Goal: Use online tool/utility: Utilize a website feature to perform a specific function

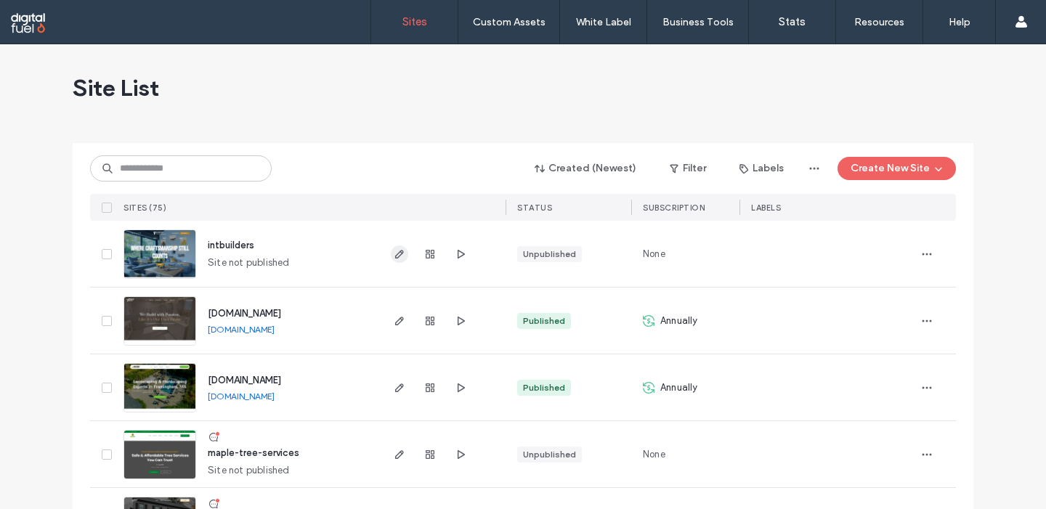
click at [397, 257] on icon "button" at bounding box center [400, 254] width 12 height 12
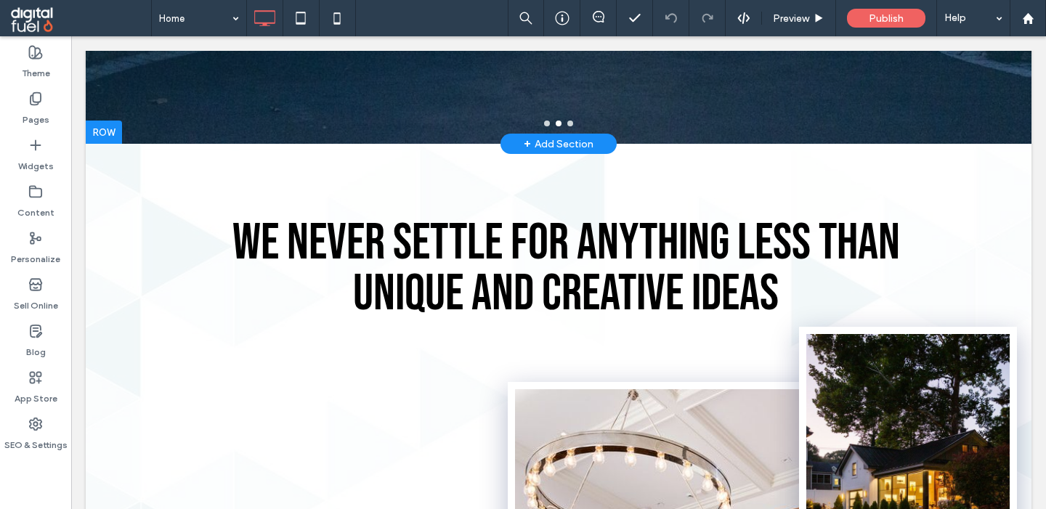
scroll to position [604, 0]
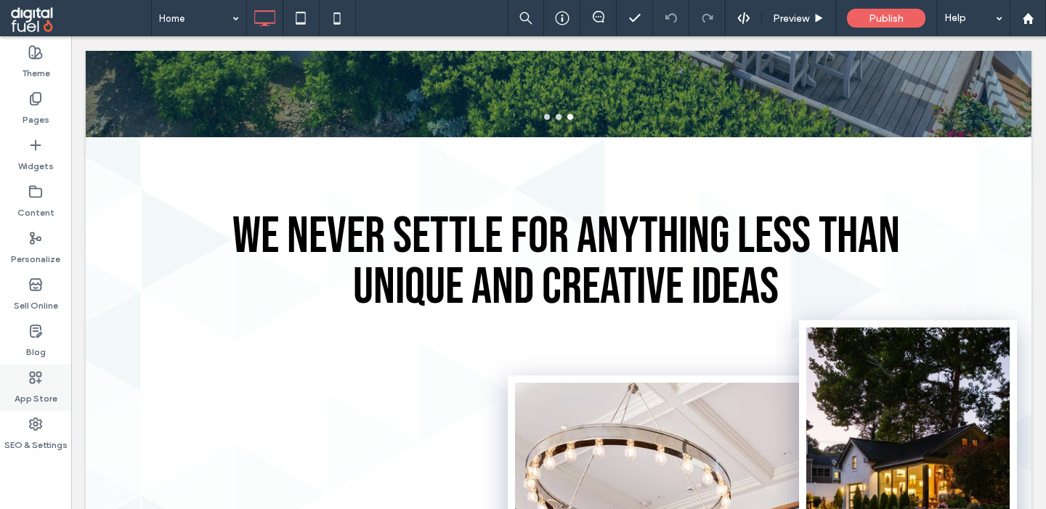
click at [33, 383] on use at bounding box center [36, 377] width 11 height 11
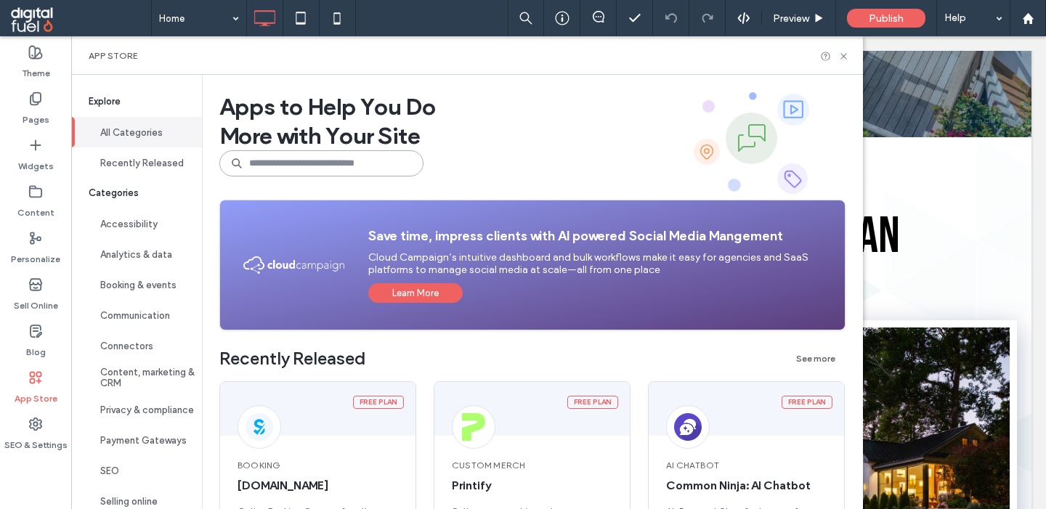
click at [292, 156] on input at bounding box center [321, 163] width 204 height 26
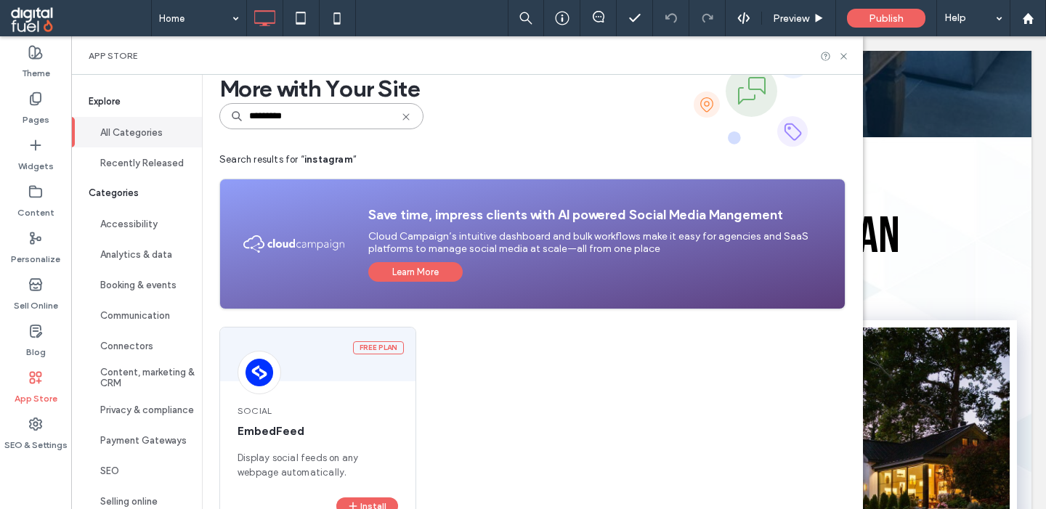
scroll to position [94, 0]
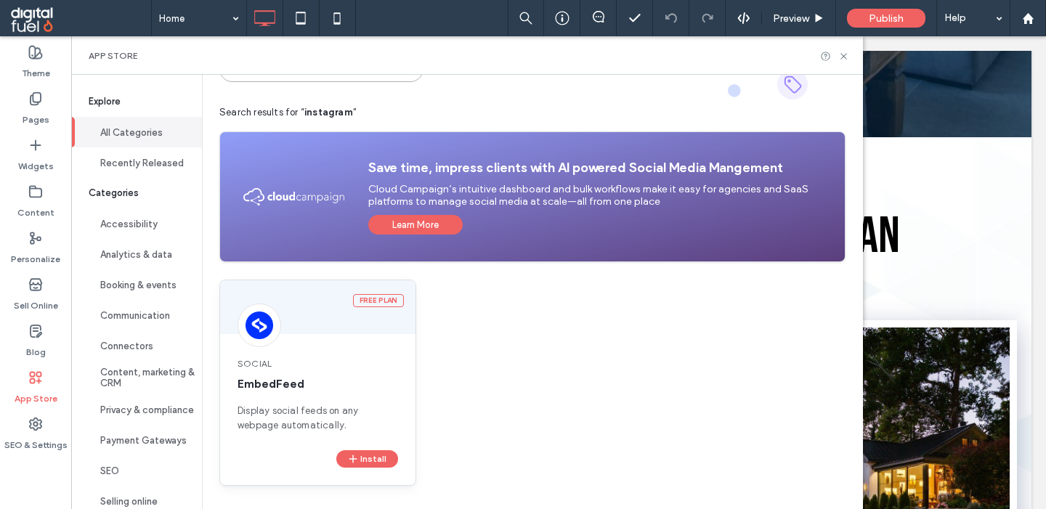
type input "*********"
click at [267, 394] on div "Social EmbedFeed Display social feeds on any webpage automatically." at bounding box center [317, 395] width 195 height 110
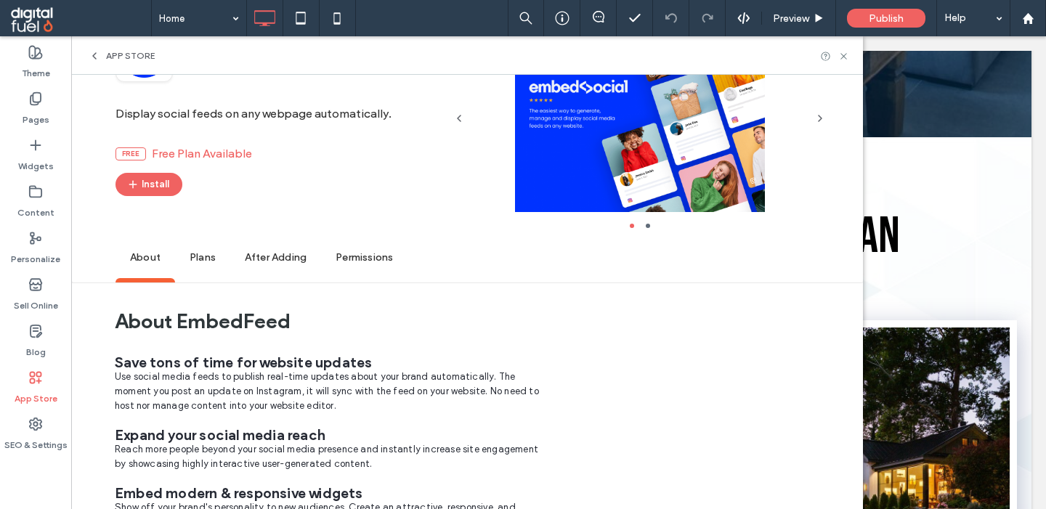
scroll to position [0, 0]
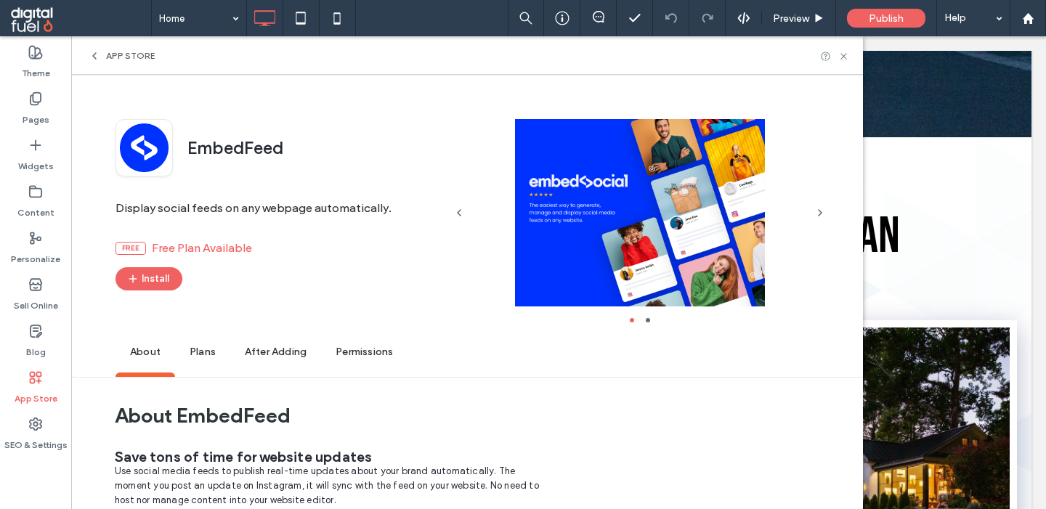
click at [647, 320] on li "slide item 2" at bounding box center [648, 320] width 4 height 4
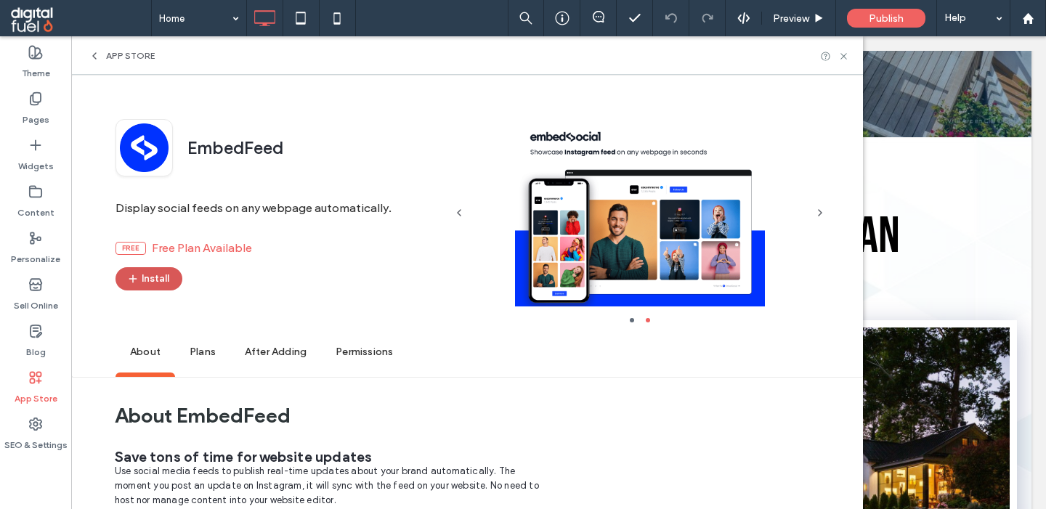
click at [153, 280] on button "Install" at bounding box center [149, 278] width 67 height 23
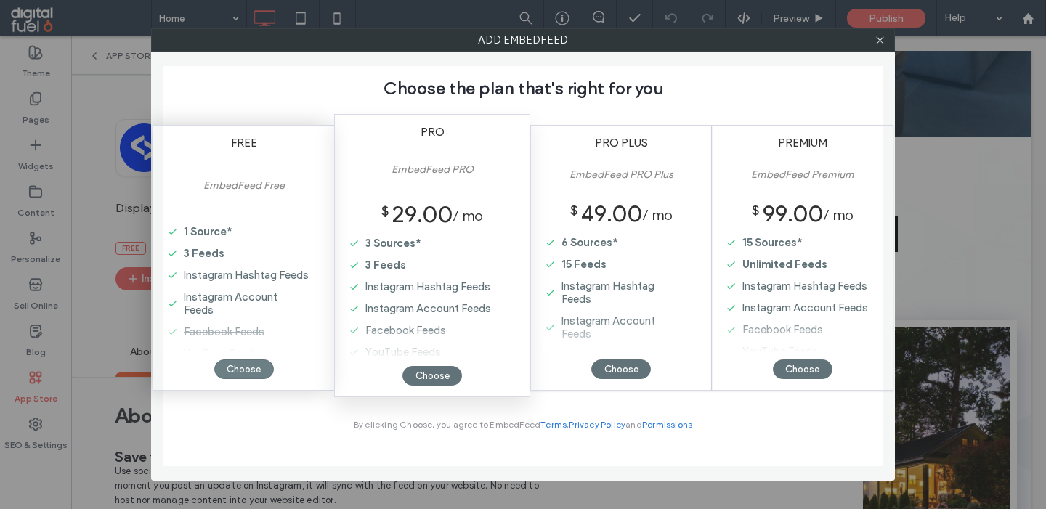
click at [234, 368] on div "Choose" at bounding box center [244, 370] width 60 height 20
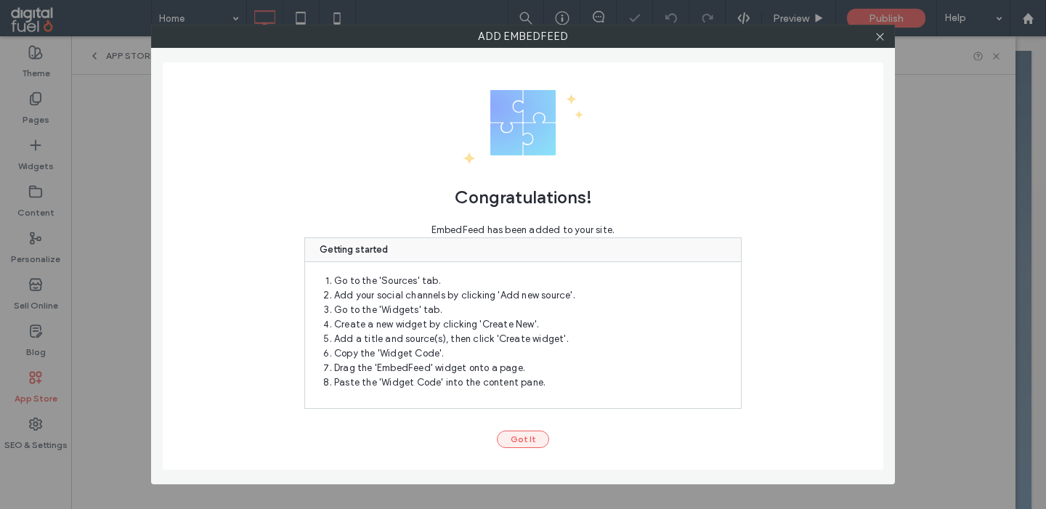
click at [515, 437] on button "Got It" at bounding box center [523, 439] width 52 height 17
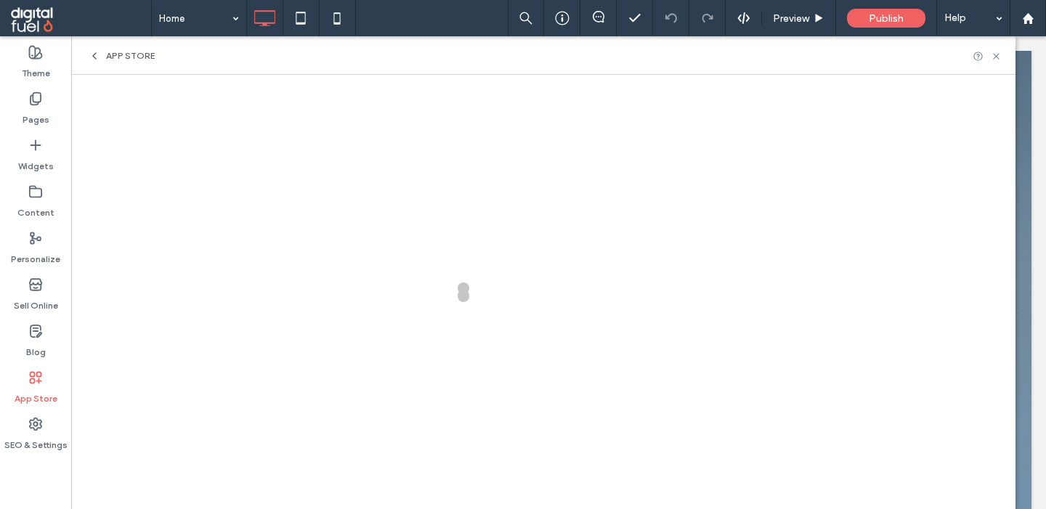
click at [98, 54] on icon at bounding box center [95, 56] width 12 height 12
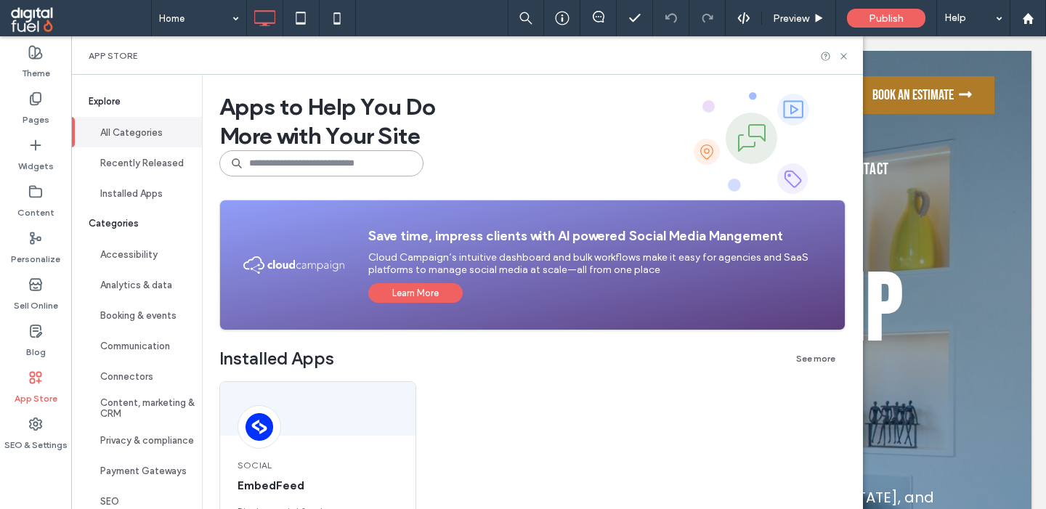
click at [320, 171] on input at bounding box center [321, 163] width 204 height 26
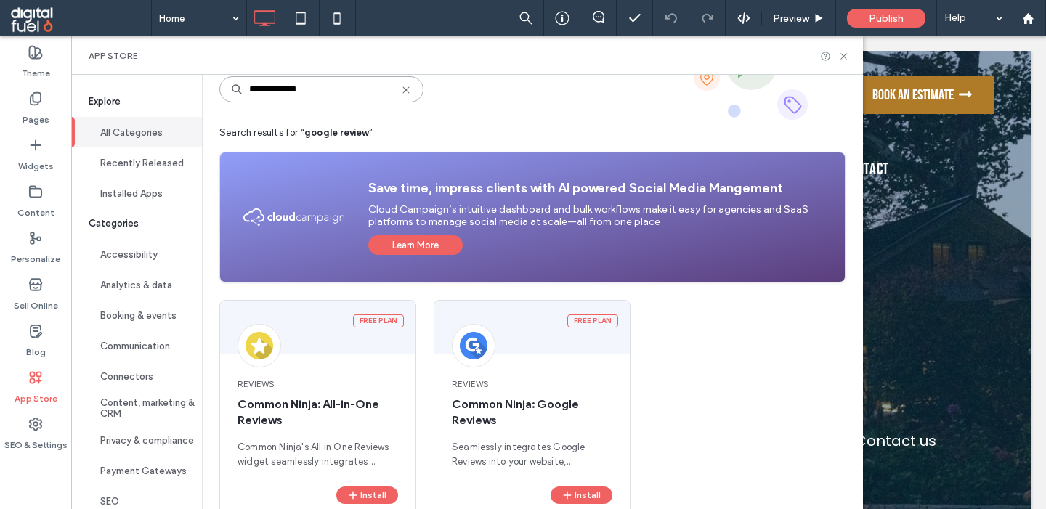
scroll to position [110, 0]
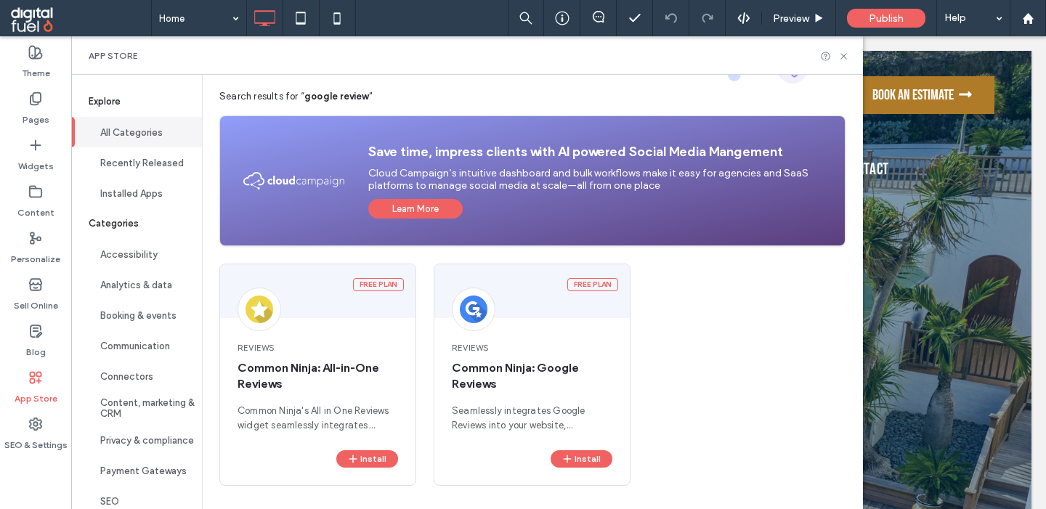
type input "**********"
click at [309, 365] on span "Common Ninja: All-in-One Reviews" at bounding box center [318, 376] width 161 height 32
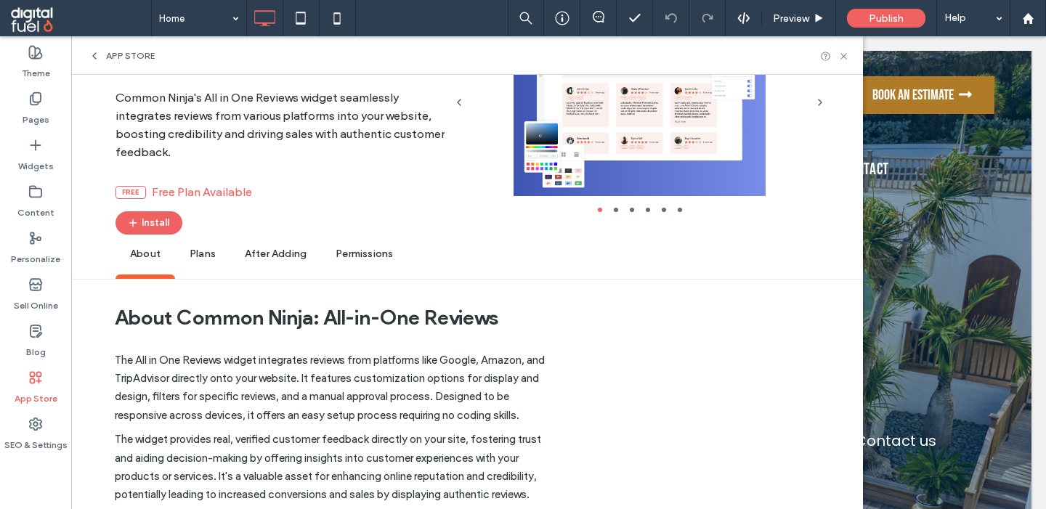
scroll to position [0, 0]
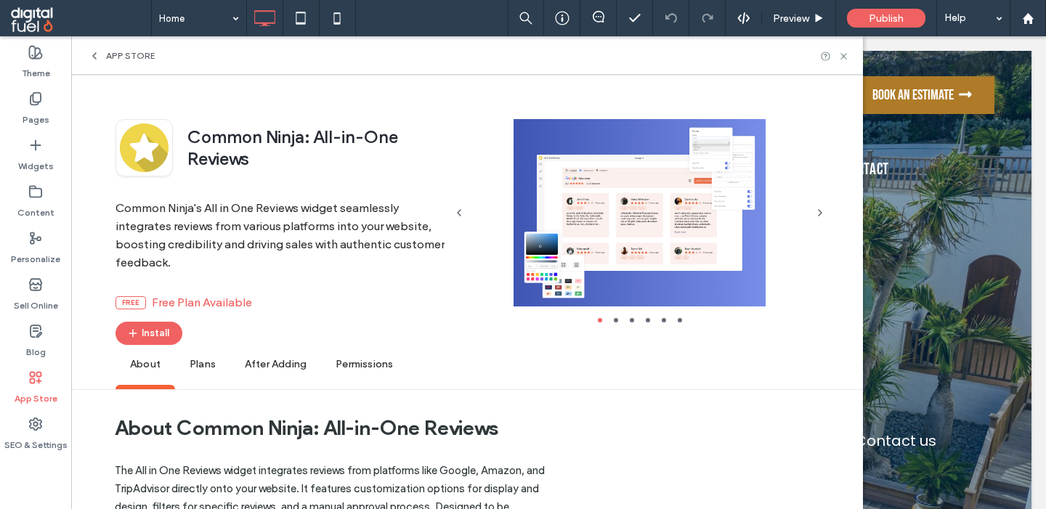
click at [616, 320] on li "slide item 2" at bounding box center [616, 320] width 4 height 4
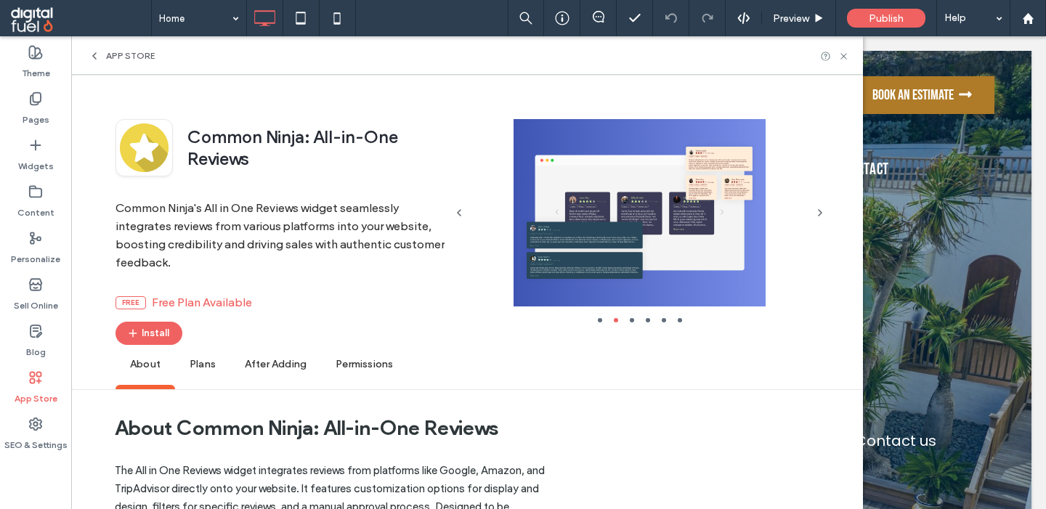
click at [599, 319] on li "slide item 1" at bounding box center [600, 320] width 4 height 4
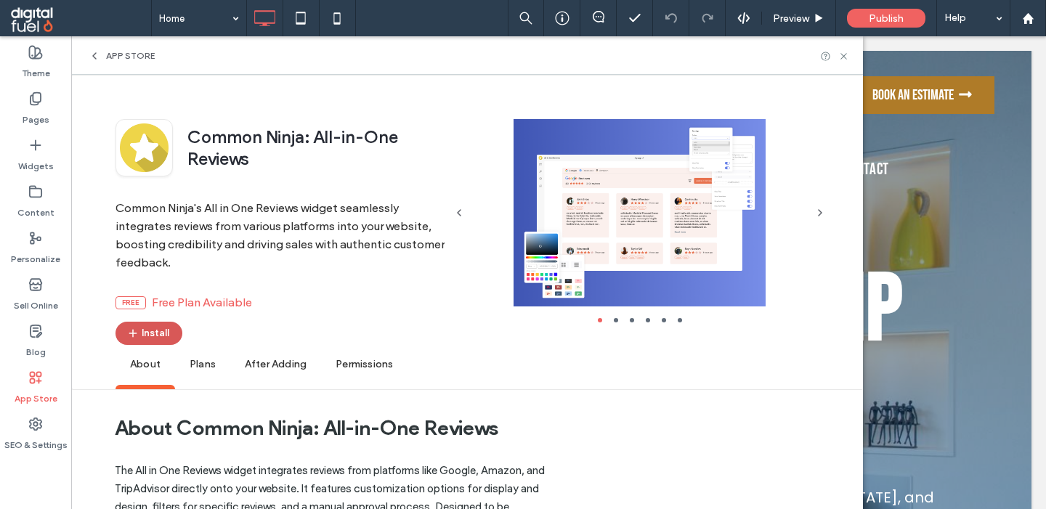
click at [169, 334] on button "Install" at bounding box center [149, 333] width 67 height 23
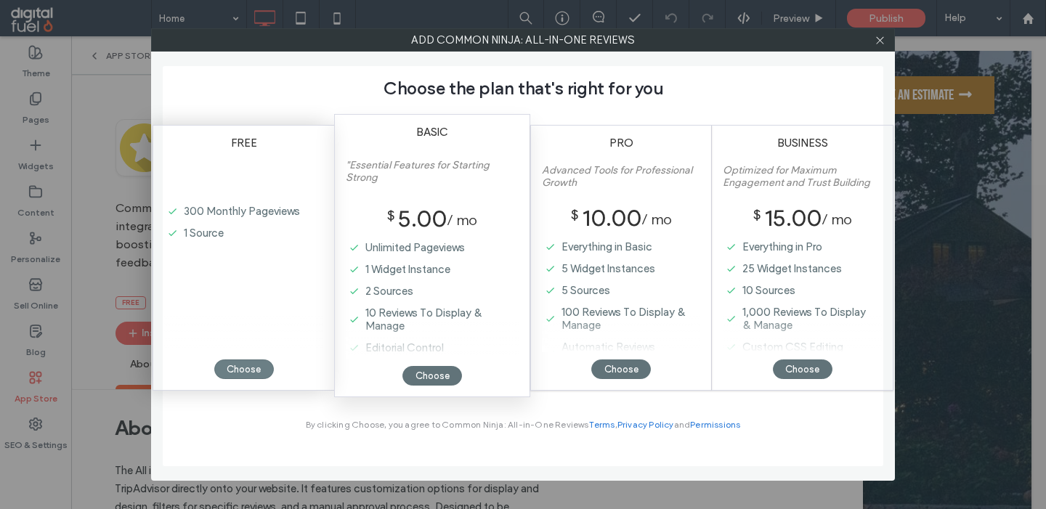
click at [240, 371] on div "Choose" at bounding box center [244, 370] width 60 height 20
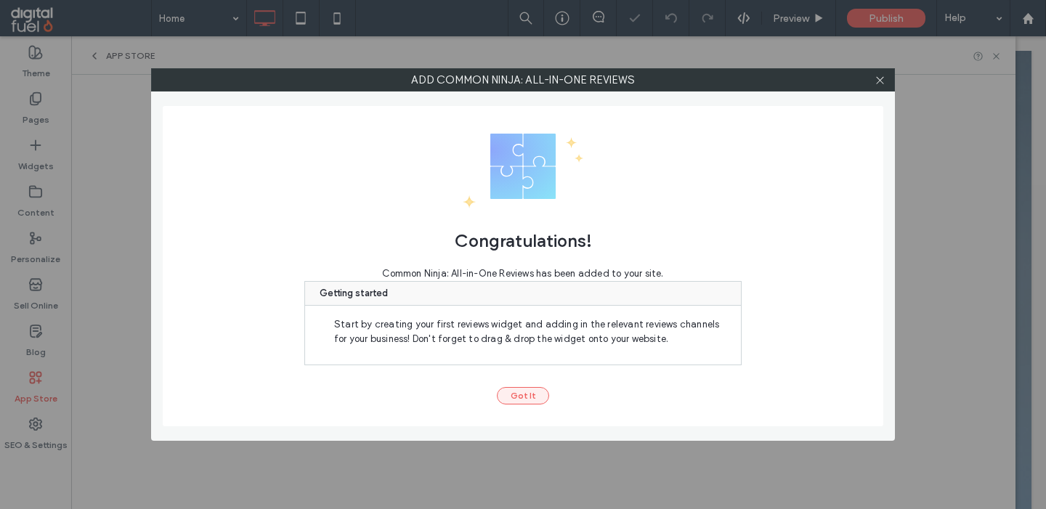
click at [519, 398] on button "Got It" at bounding box center [523, 395] width 52 height 17
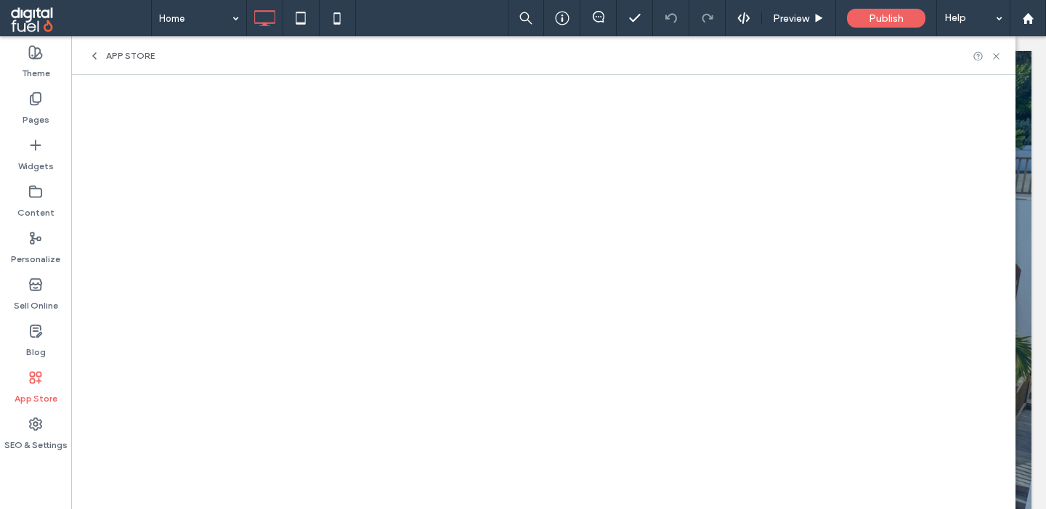
click at [99, 57] on icon at bounding box center [95, 56] width 12 height 12
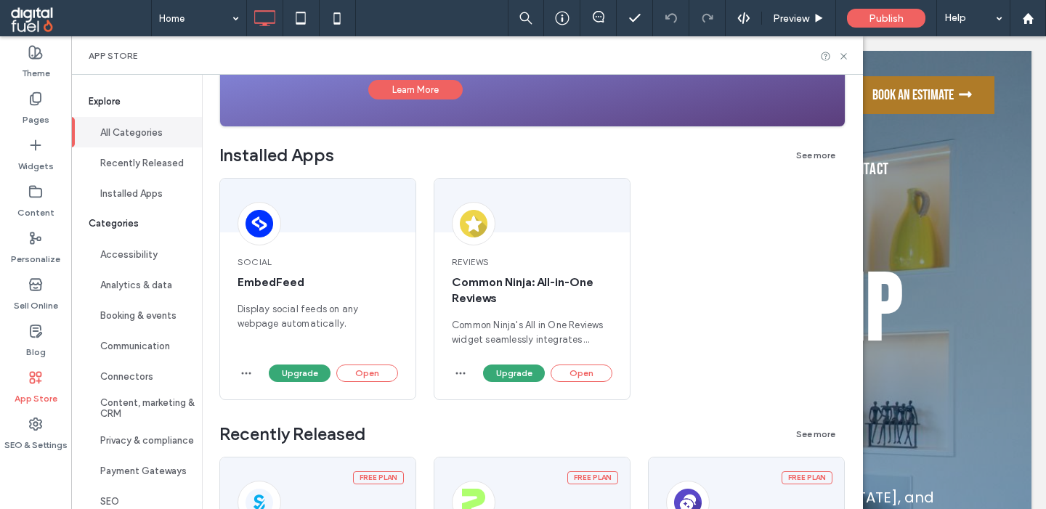
scroll to position [219, 0]
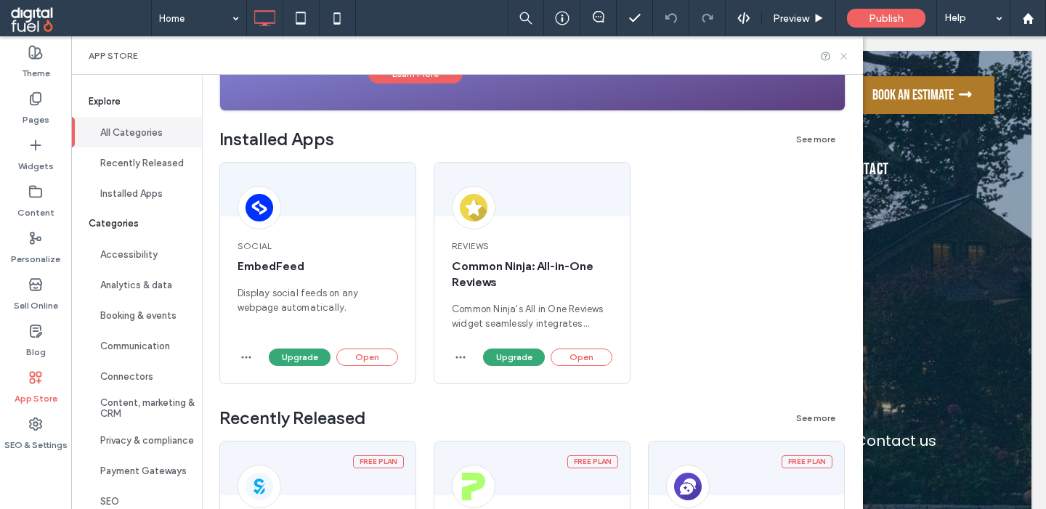
click at [846, 60] on icon at bounding box center [843, 56] width 11 height 11
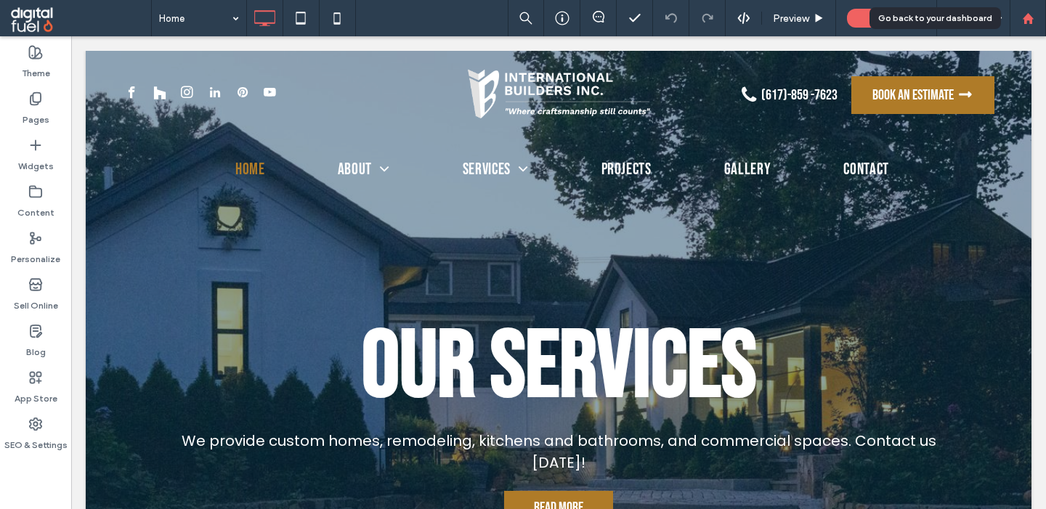
click at [1031, 23] on use at bounding box center [1027, 17] width 11 height 11
